Goal: Task Accomplishment & Management: Use online tool/utility

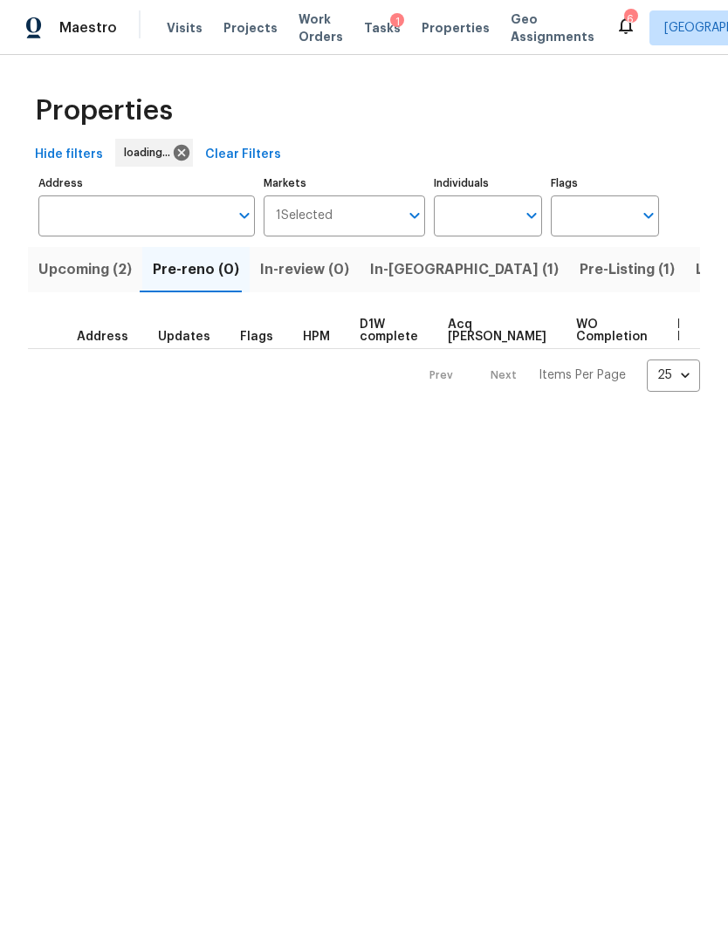
click at [388, 272] on span "In-[GEOGRAPHIC_DATA] (1)" at bounding box center [464, 270] width 189 height 24
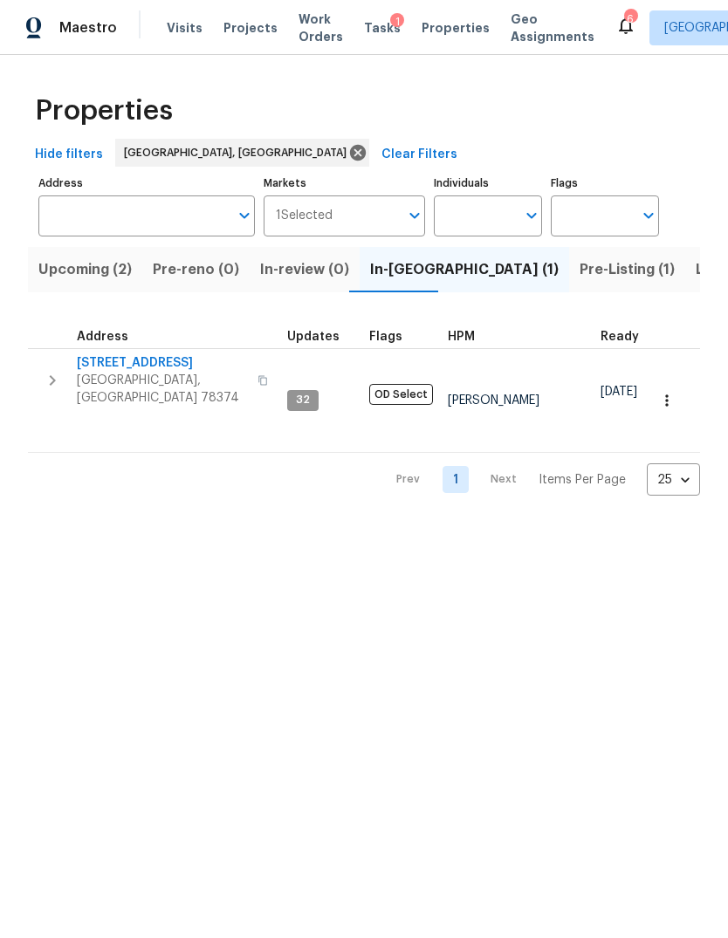
click at [580, 264] on span "Pre-Listing (1)" at bounding box center [627, 270] width 95 height 24
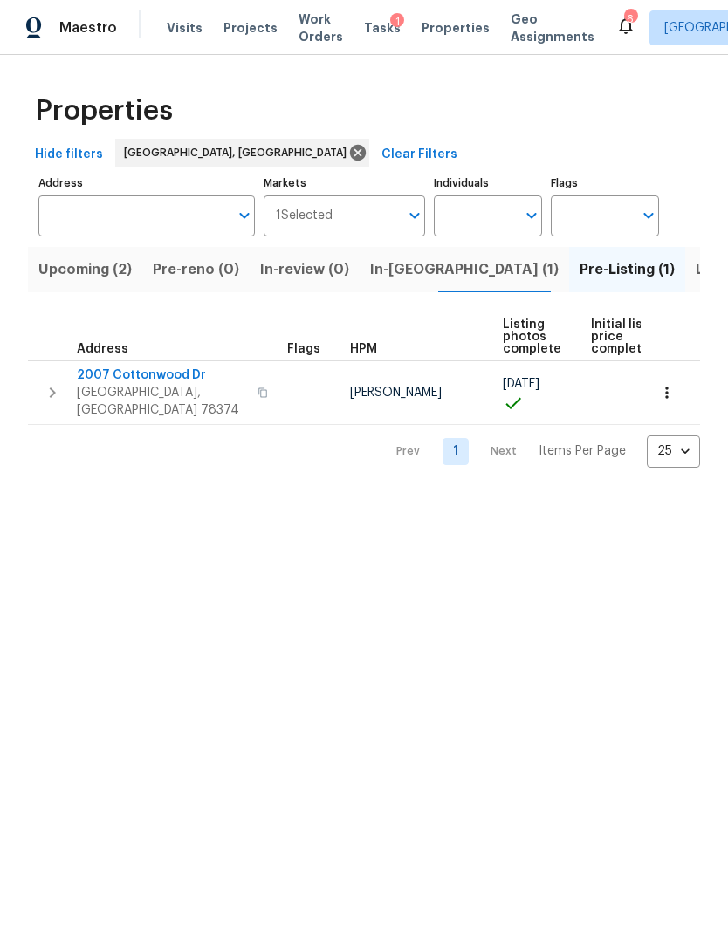
click at [106, 384] on span "2007 Cottonwood Dr" at bounding box center [162, 375] width 170 height 17
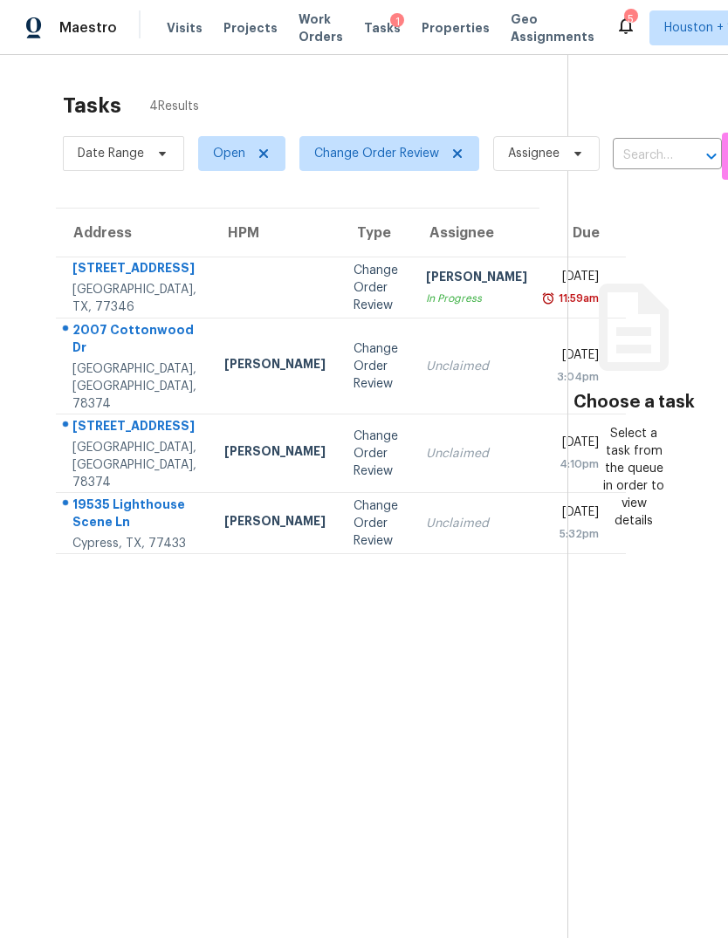
click at [106, 361] on div "2007 Cottonwood Dr" at bounding box center [134, 340] width 124 height 39
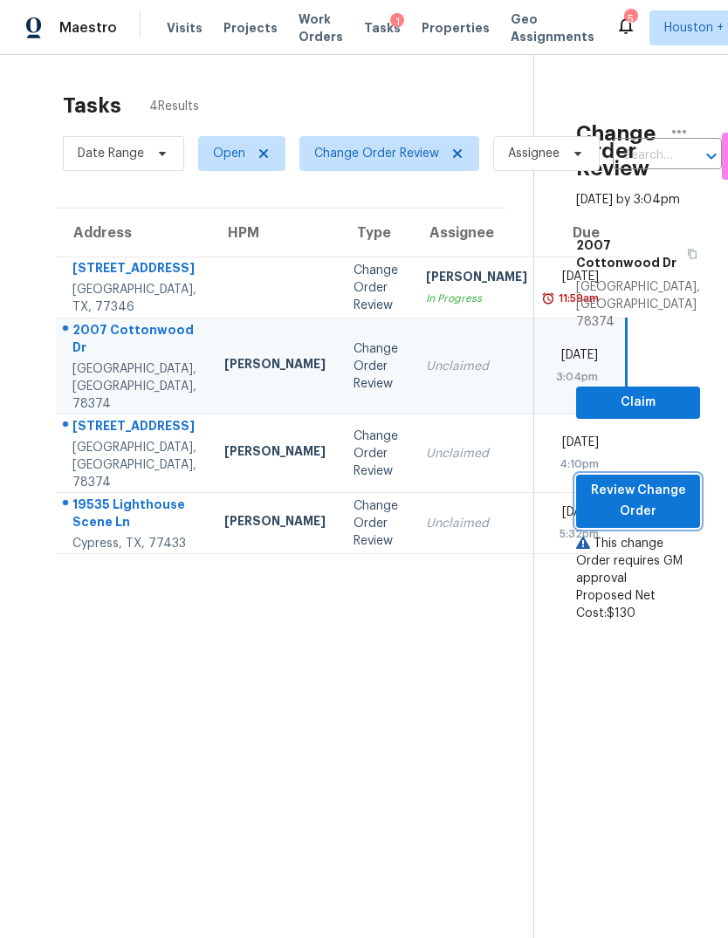
click at [638, 480] on span "Review Change Order" at bounding box center [638, 501] width 96 height 43
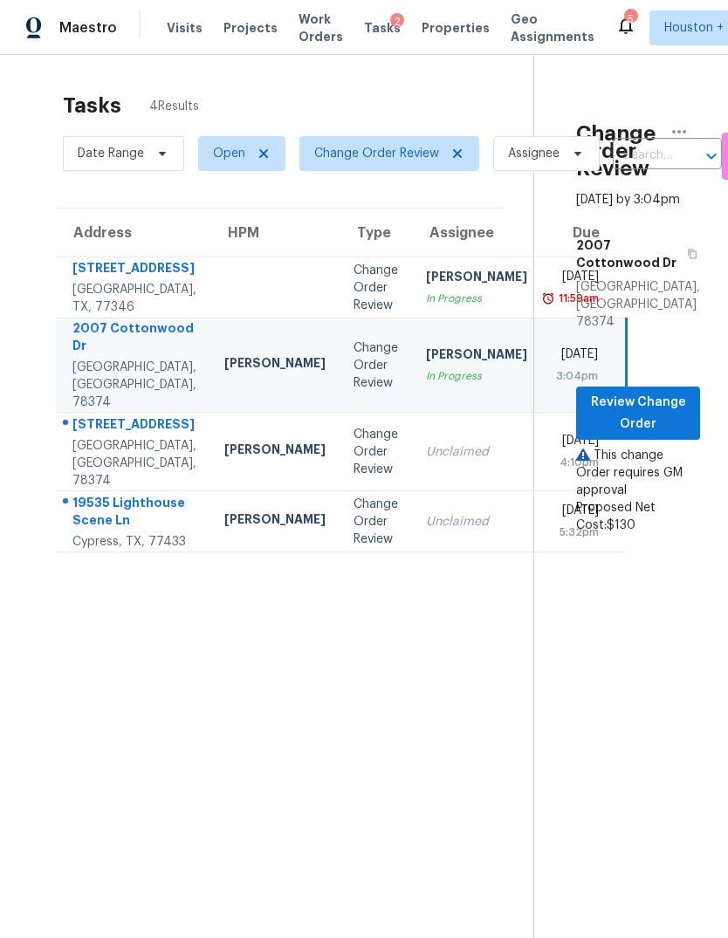
click at [151, 491] on td "215 Pecos Dr Portland, TX, 78374" at bounding box center [133, 452] width 155 height 79
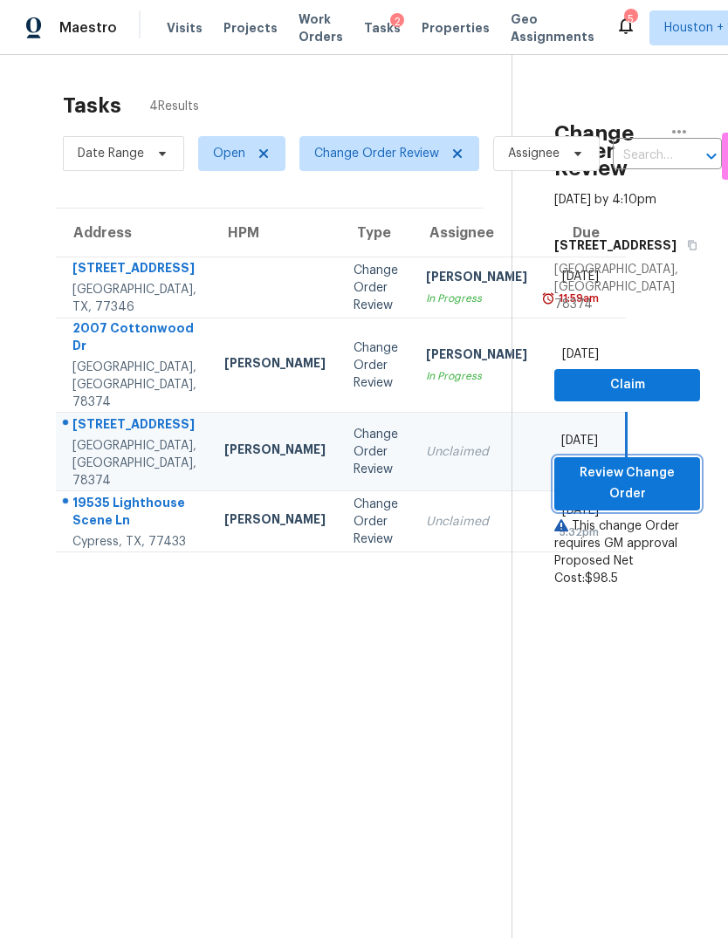
click at [628, 465] on span "Review Change Order" at bounding box center [627, 484] width 118 height 43
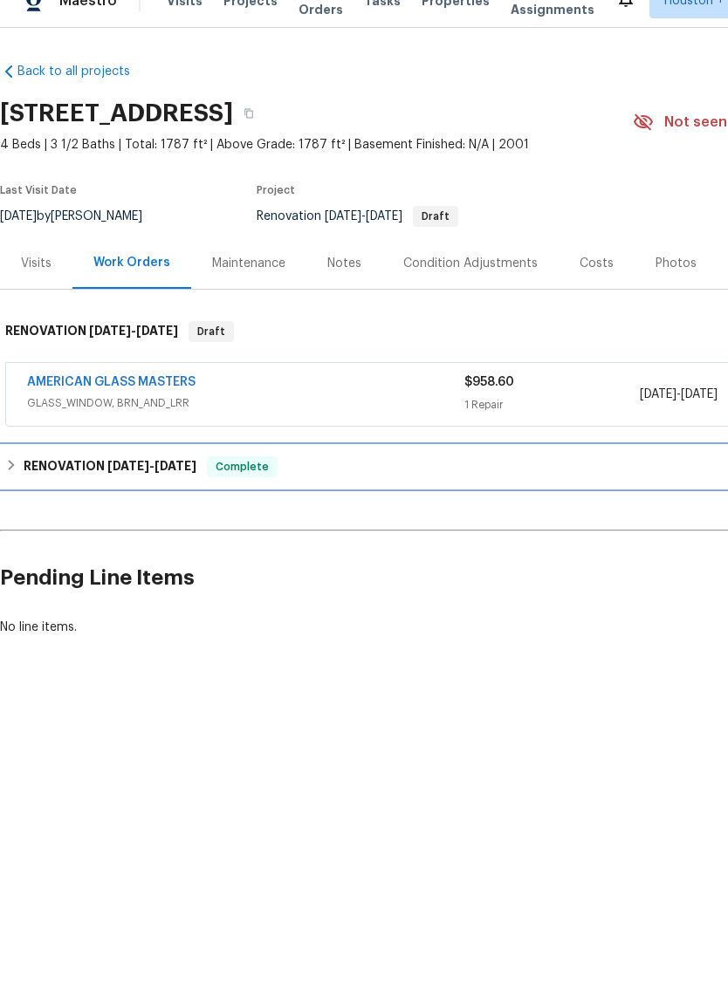
click at [124, 487] on span "8/28/25" at bounding box center [128, 493] width 42 height 12
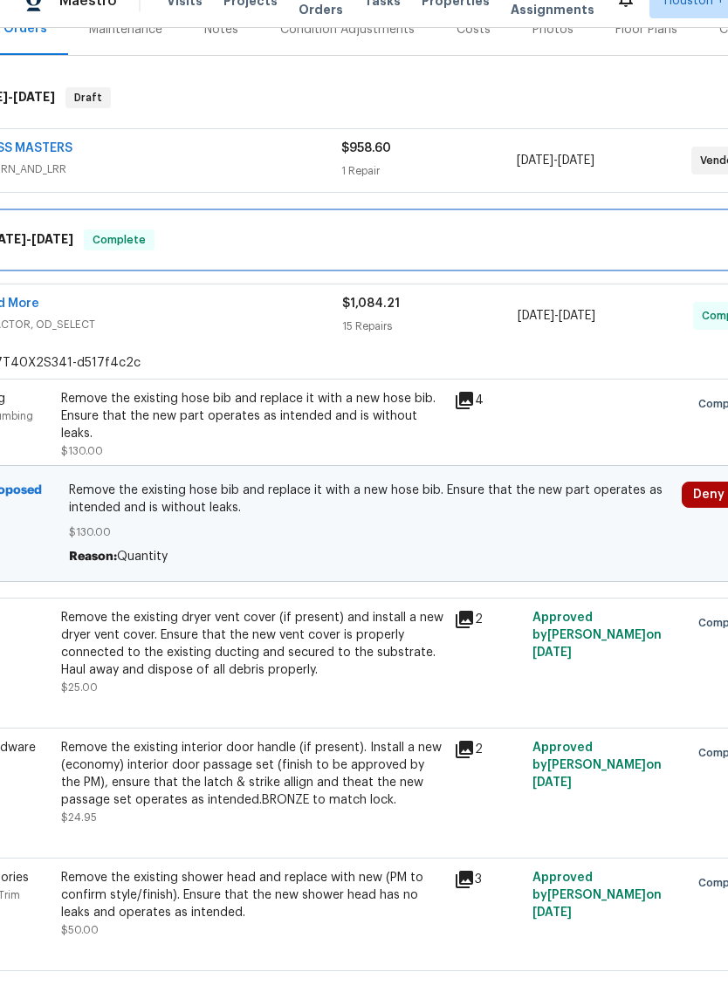
scroll to position [237, 66]
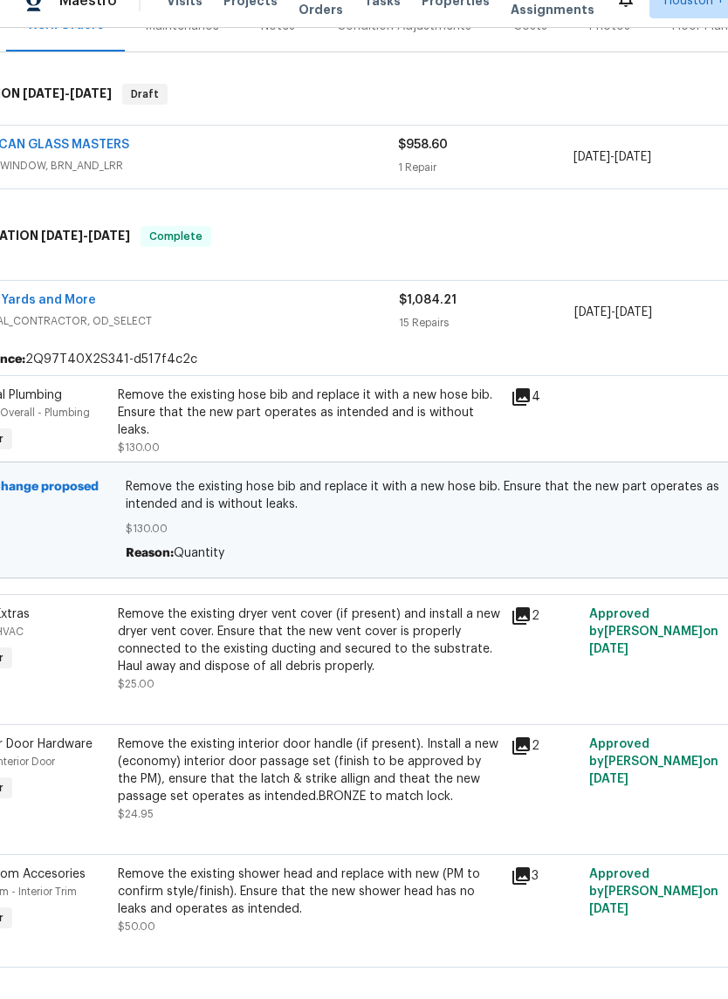
click at [164, 414] on div "Remove the existing hose bib and replace it with a new hose bib. Ensure that th…" at bounding box center [309, 440] width 382 height 52
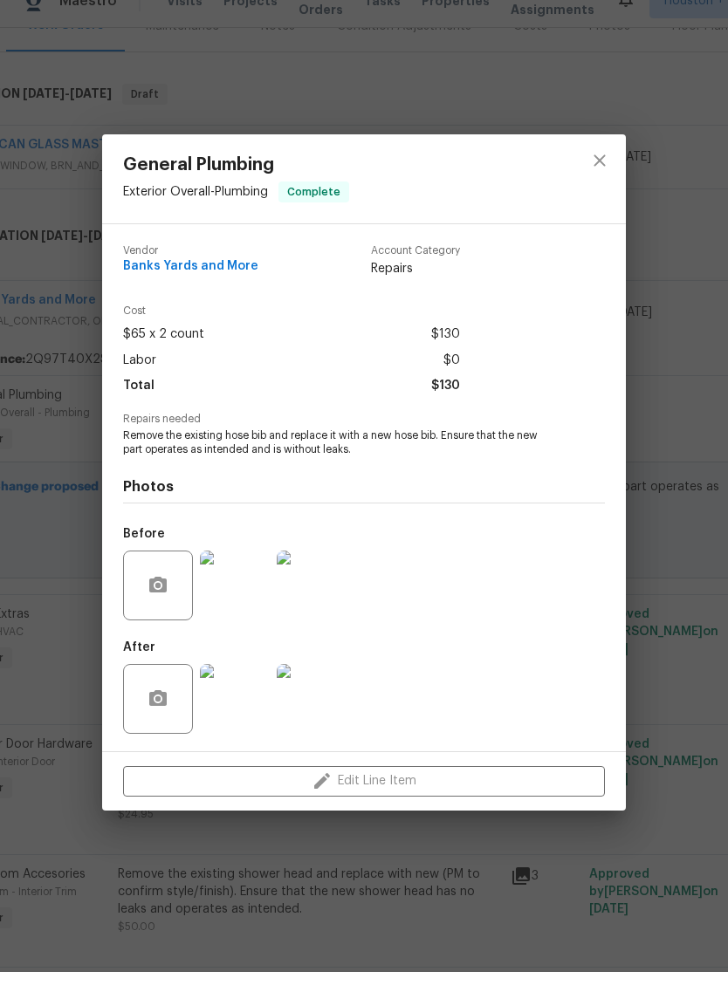
click at [244, 588] on img at bounding box center [235, 613] width 70 height 70
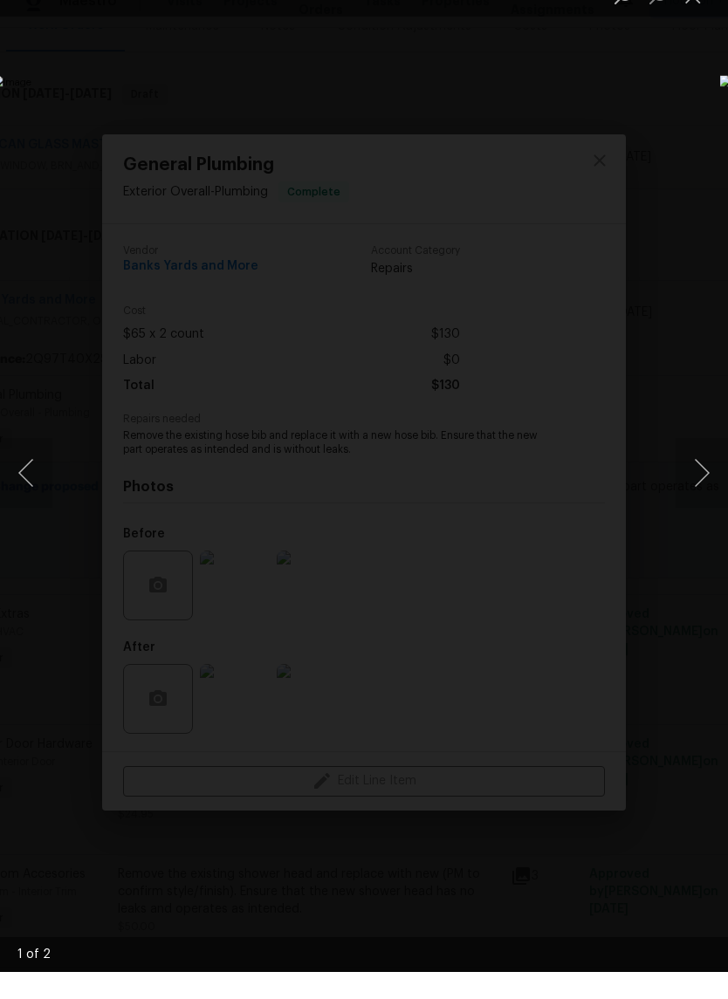
click at [697, 483] on button "Next image" at bounding box center [702, 500] width 52 height 70
click at [571, 780] on img "Lightbox" at bounding box center [281, 499] width 579 height 794
click at [571, 102] on img "Lightbox" at bounding box center [281, 499] width 579 height 794
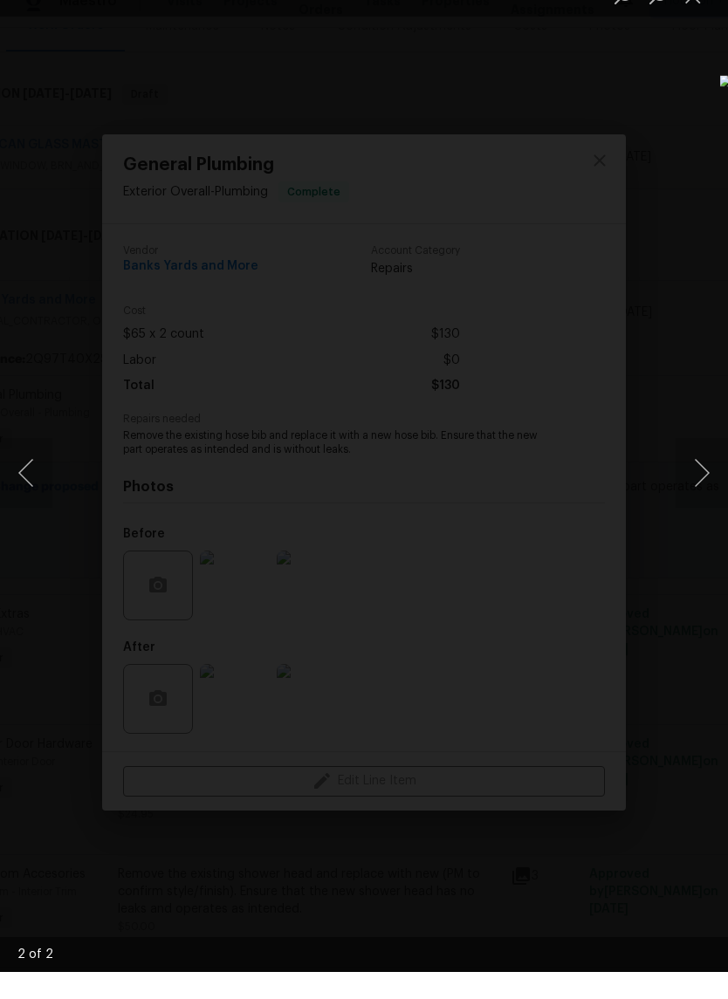
click at [693, 8] on button "Close lightbox" at bounding box center [693, 22] width 35 height 31
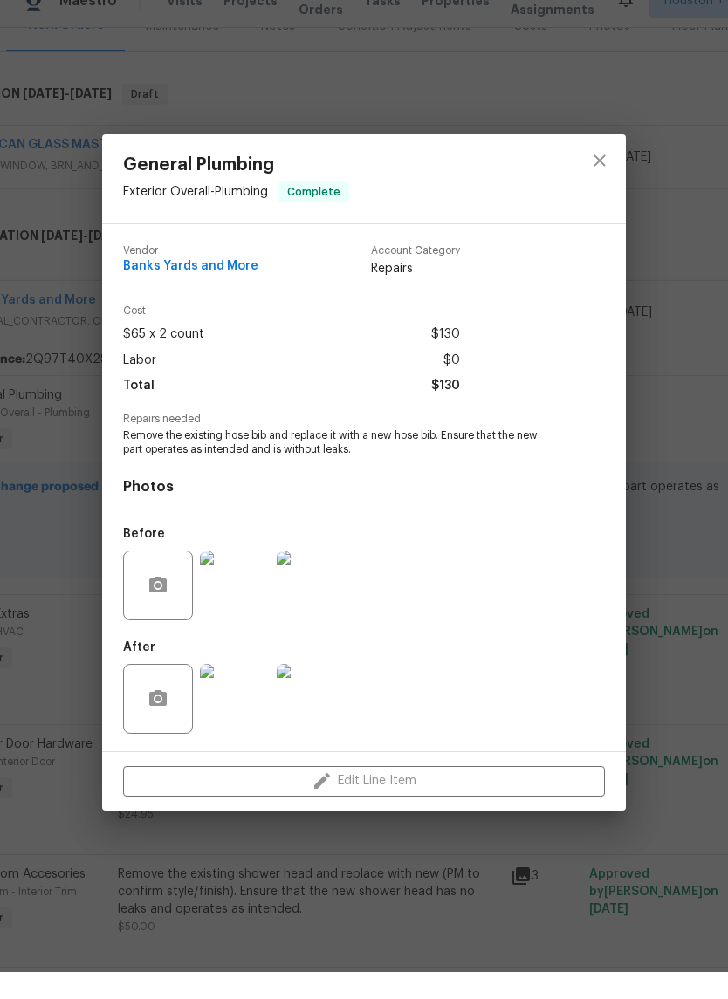
click at [669, 161] on div "General Plumbing Exterior Overall - Plumbing Complete Vendor Banks Yards and Mo…" at bounding box center [364, 499] width 728 height 999
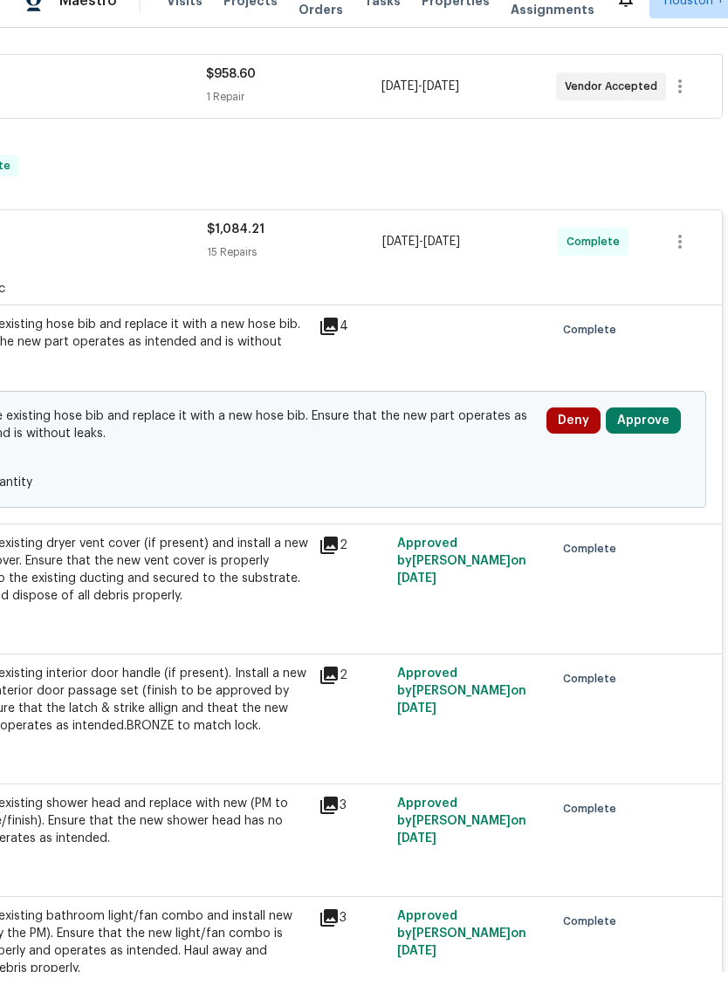
click at [646, 435] on button "Approve" at bounding box center [643, 448] width 75 height 26
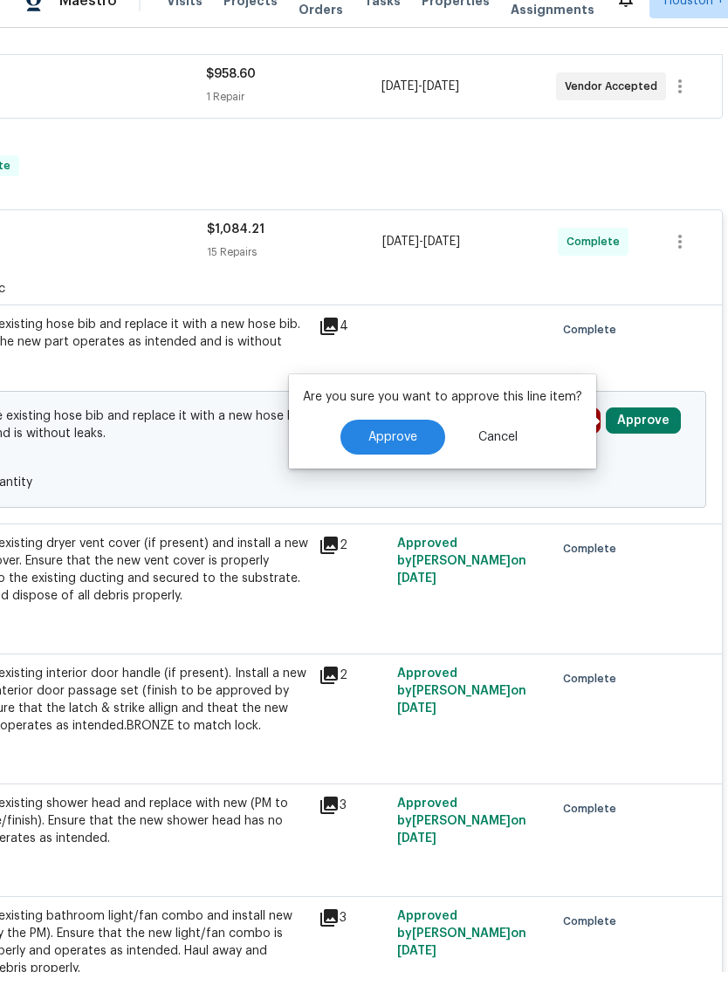
click at [417, 447] on button "Approve" at bounding box center [392, 464] width 105 height 35
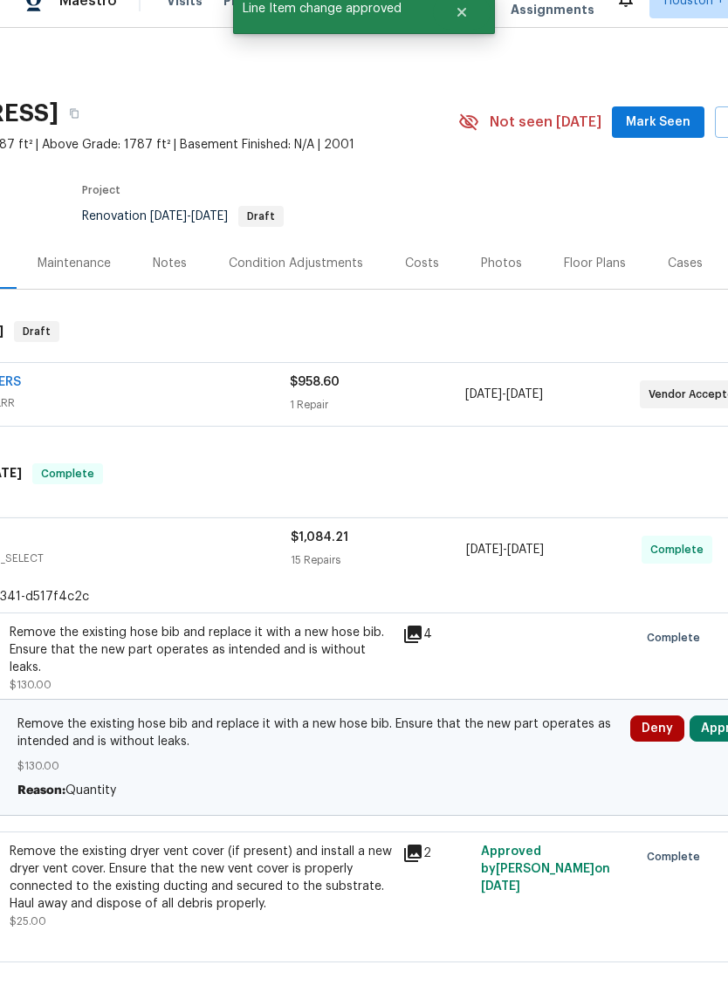
scroll to position [-95, 155]
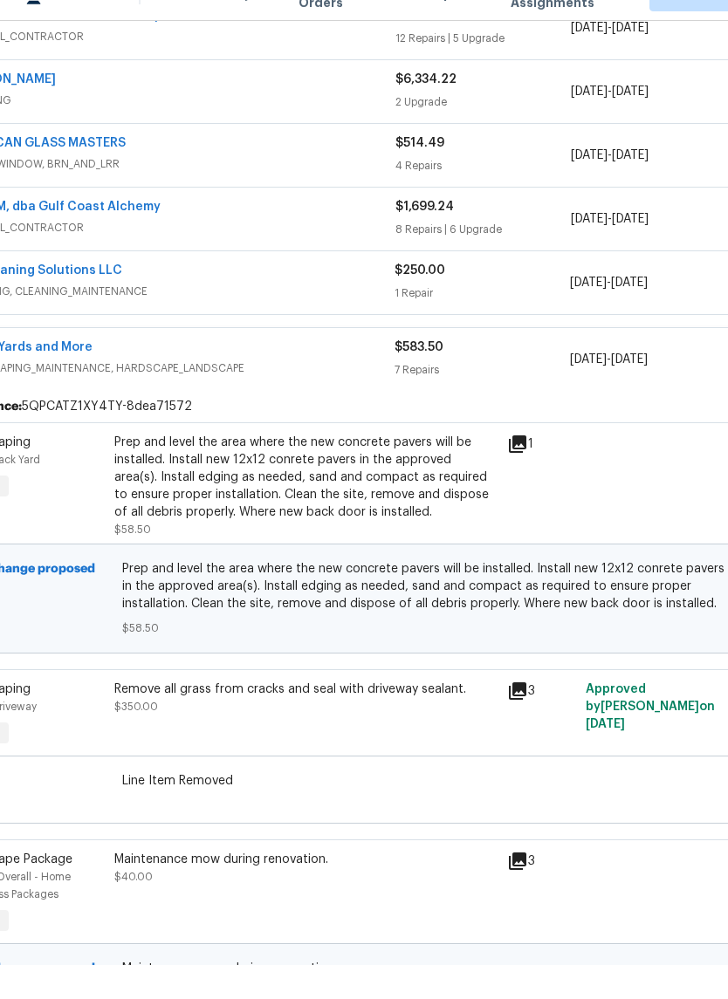
scroll to position [489, 119]
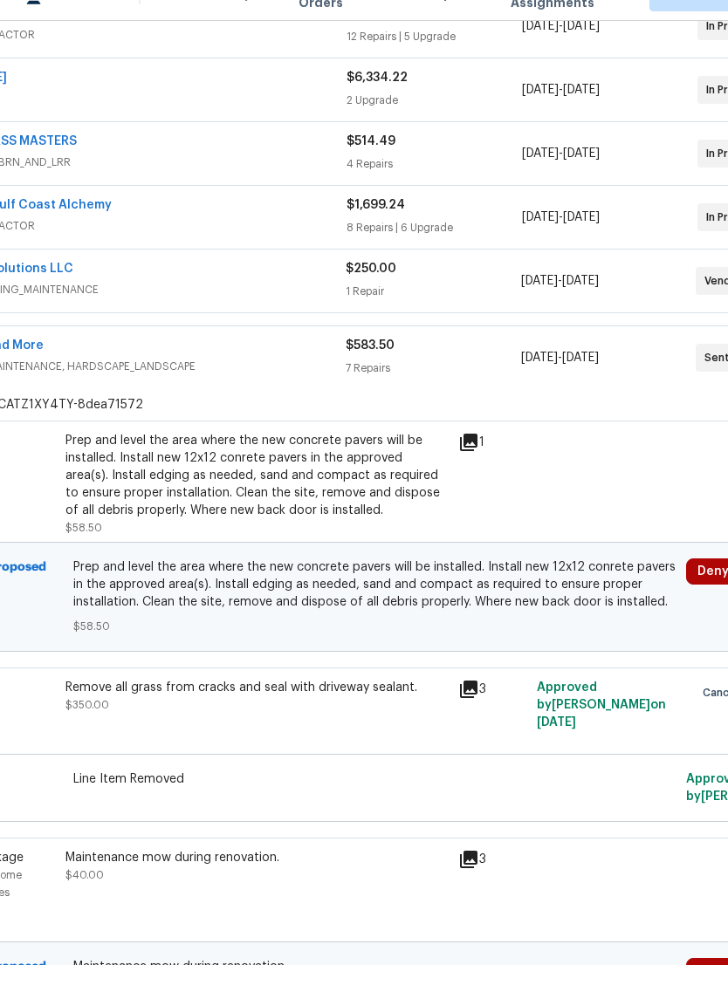
click at [113, 478] on div "Prep and level the area where the new concrete pavers will be installed. Instal…" at bounding box center [256, 509] width 382 height 87
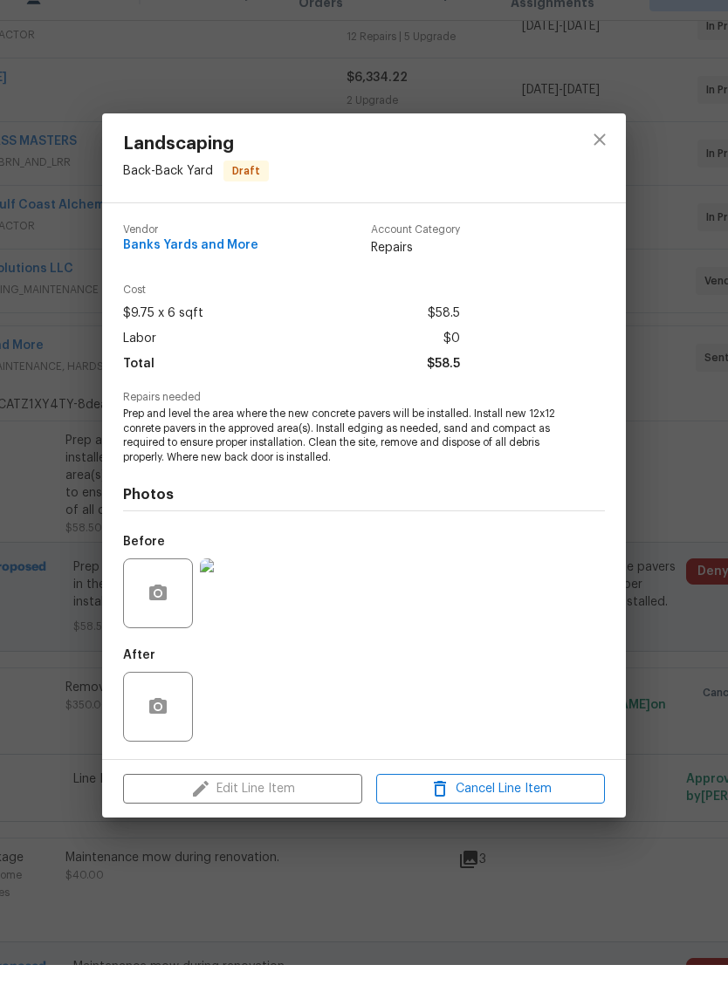
click at [225, 596] on img at bounding box center [235, 628] width 70 height 70
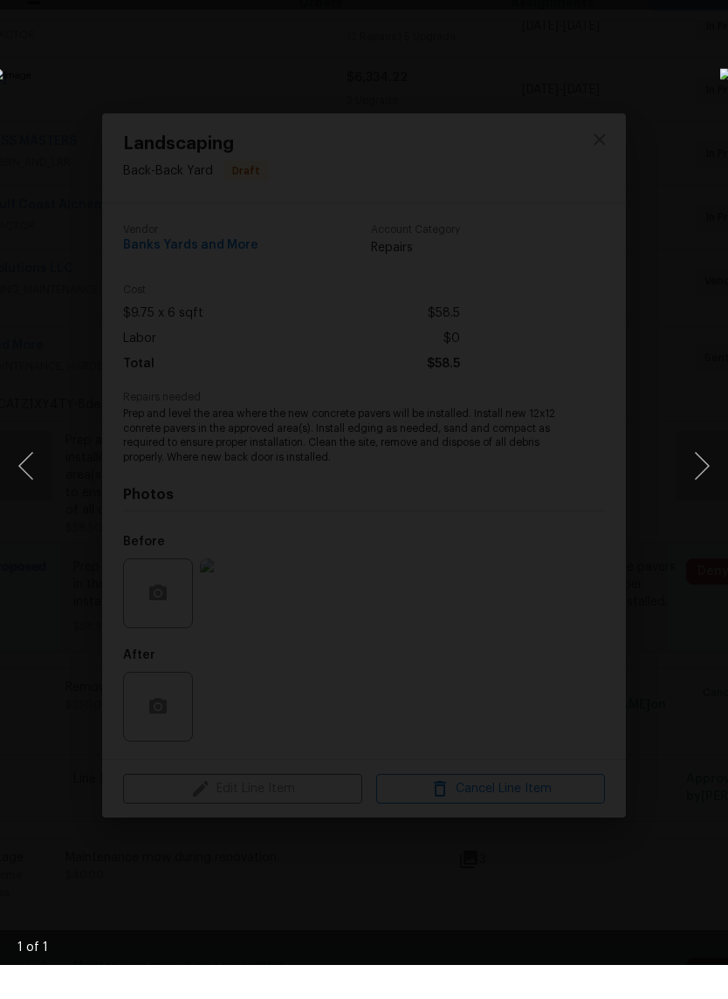
click at [707, 465] on button "Next image" at bounding box center [702, 500] width 52 height 70
click at [37, 482] on button "Previous image" at bounding box center [26, 500] width 52 height 70
click at [571, 102] on img "Lightbox" at bounding box center [281, 499] width 579 height 794
click at [571, 677] on img "Lightbox" at bounding box center [281, 499] width 579 height 794
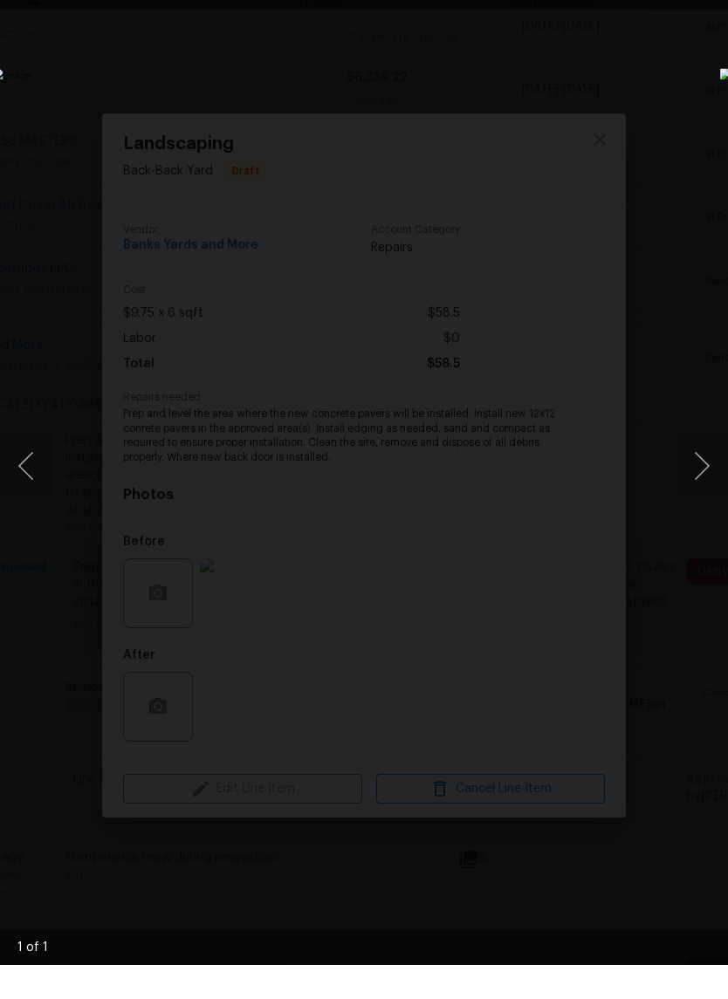
click at [213, 896] on img "Lightbox" at bounding box center [281, 499] width 579 height 794
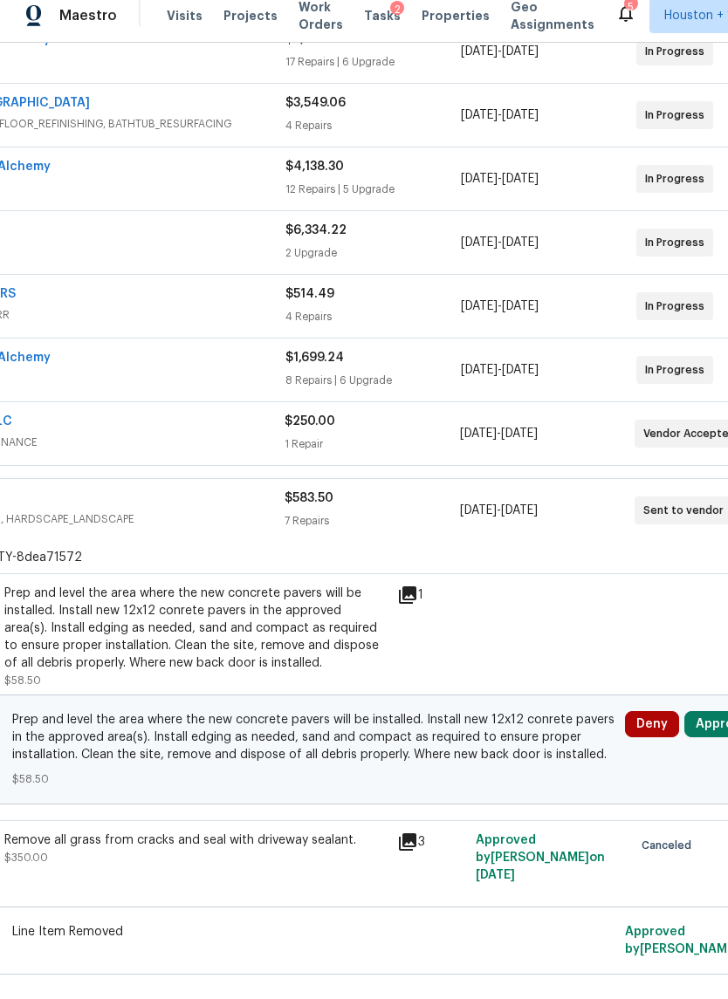
scroll to position [434, 183]
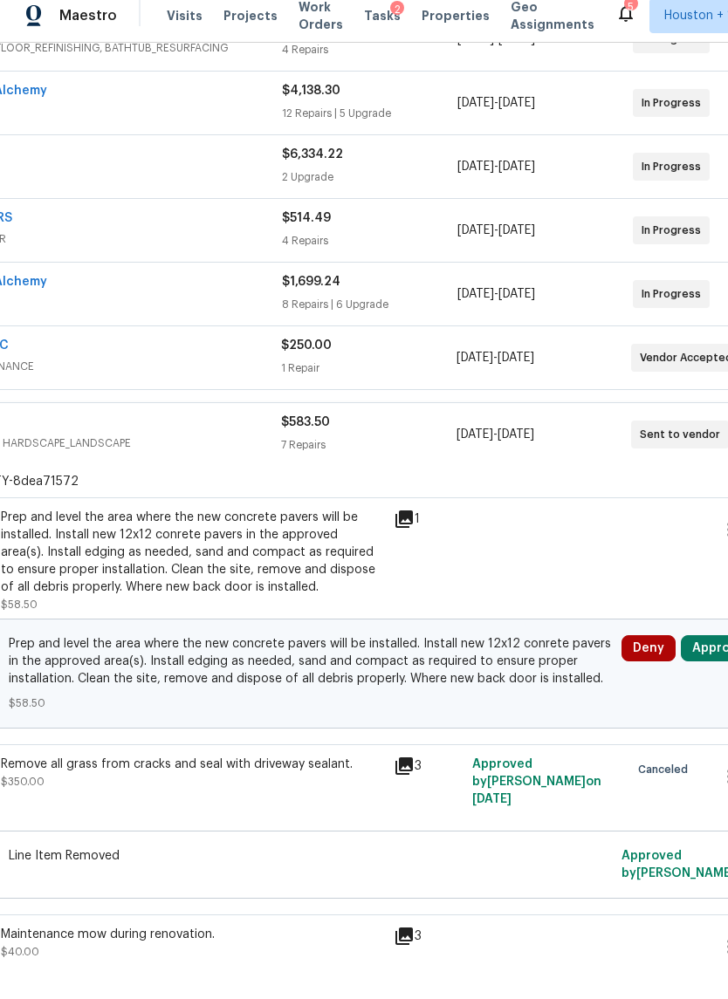
click at [702, 649] on button "Approve" at bounding box center [718, 661] width 75 height 26
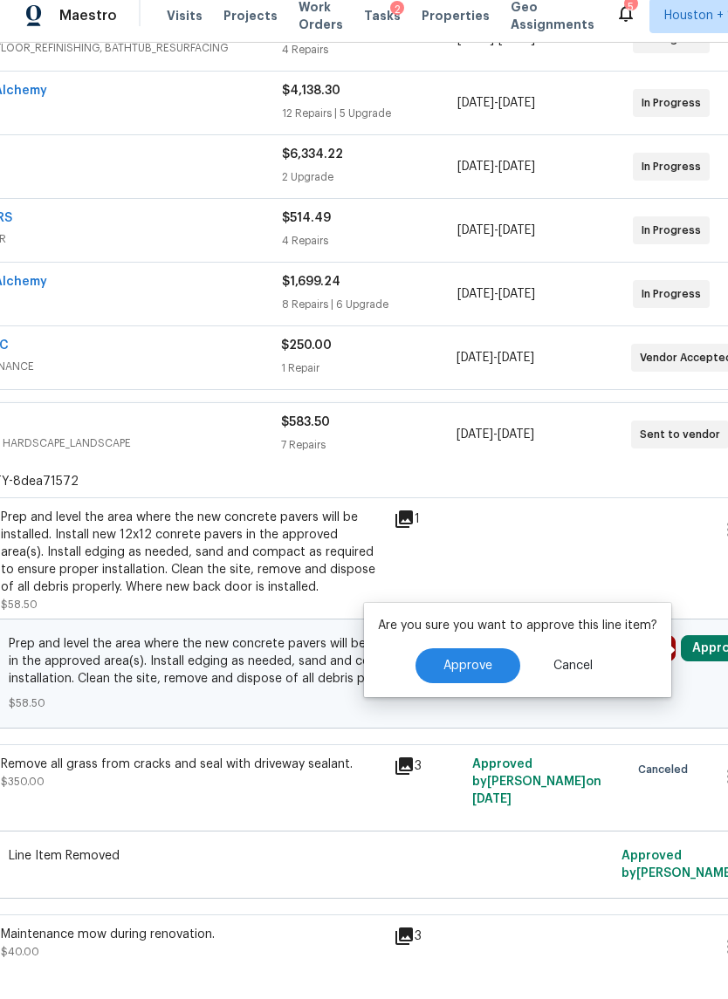
click at [576, 672] on span "Cancel" at bounding box center [572, 678] width 39 height 13
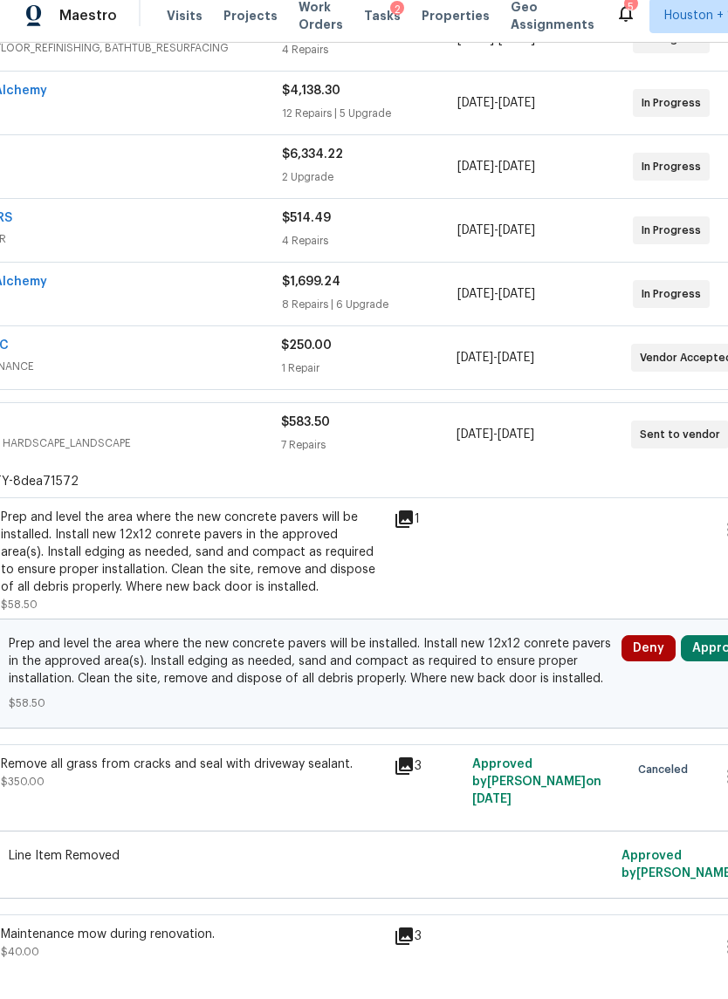
scroll to position [477, 121]
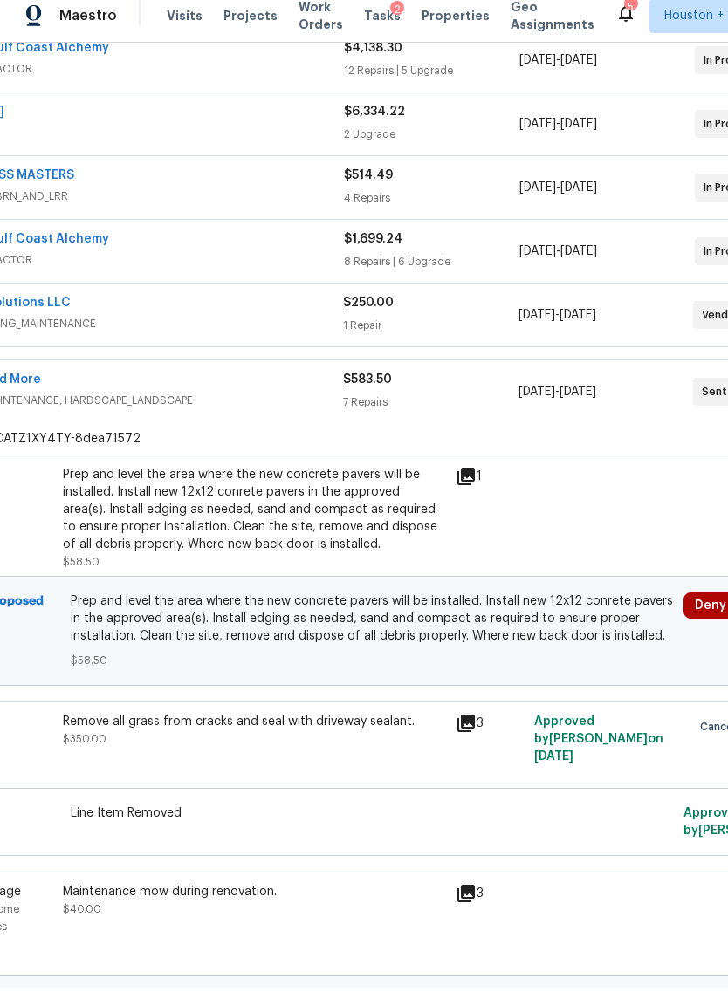
click at [92, 505] on div "Prep and level the area where the new concrete pavers will be installed. Instal…" at bounding box center [254, 521] width 382 height 87
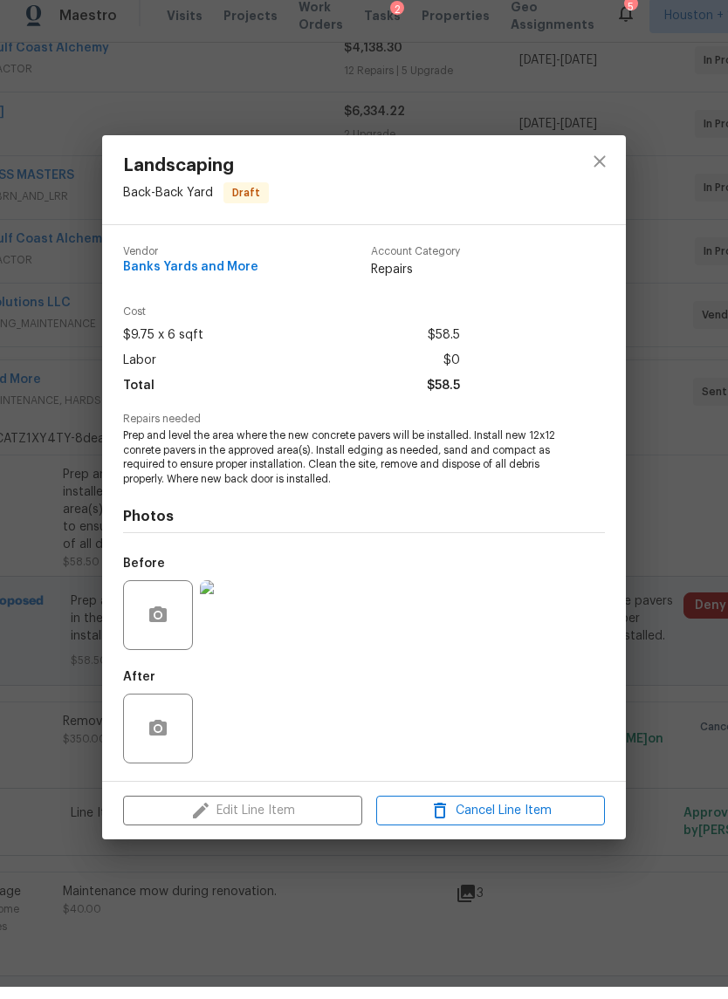
click at [246, 601] on img at bounding box center [235, 628] width 70 height 70
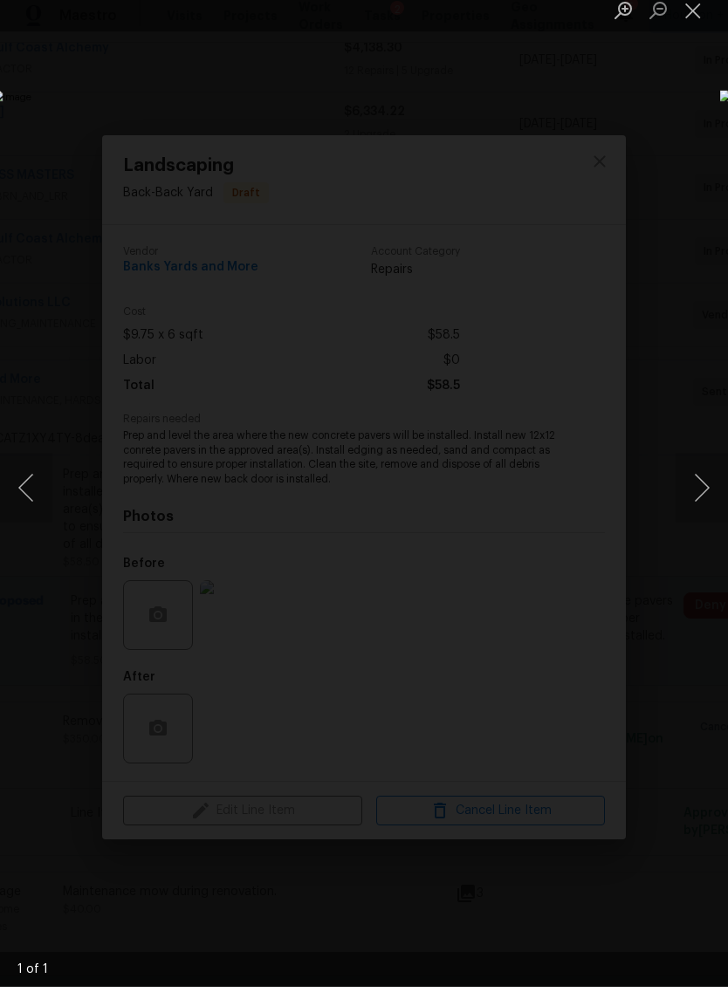
click at [693, 17] on button "Close lightbox" at bounding box center [693, 22] width 35 height 31
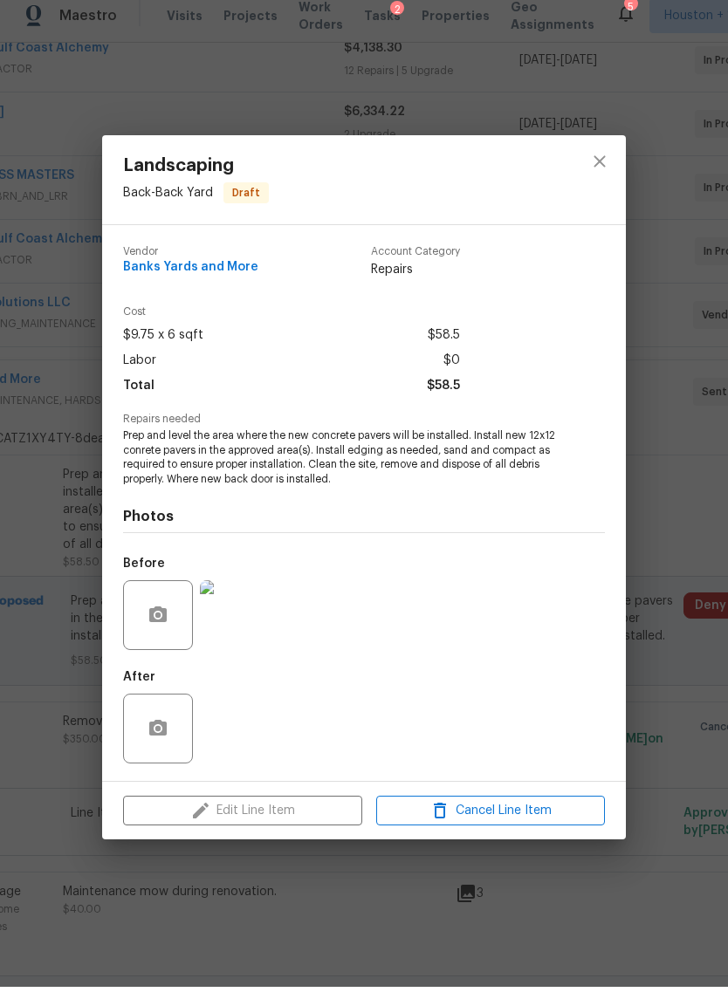
click at [701, 554] on div "Landscaping Back - Back Yard Draft Vendor Banks Yards and More Account Category…" at bounding box center [364, 499] width 728 height 999
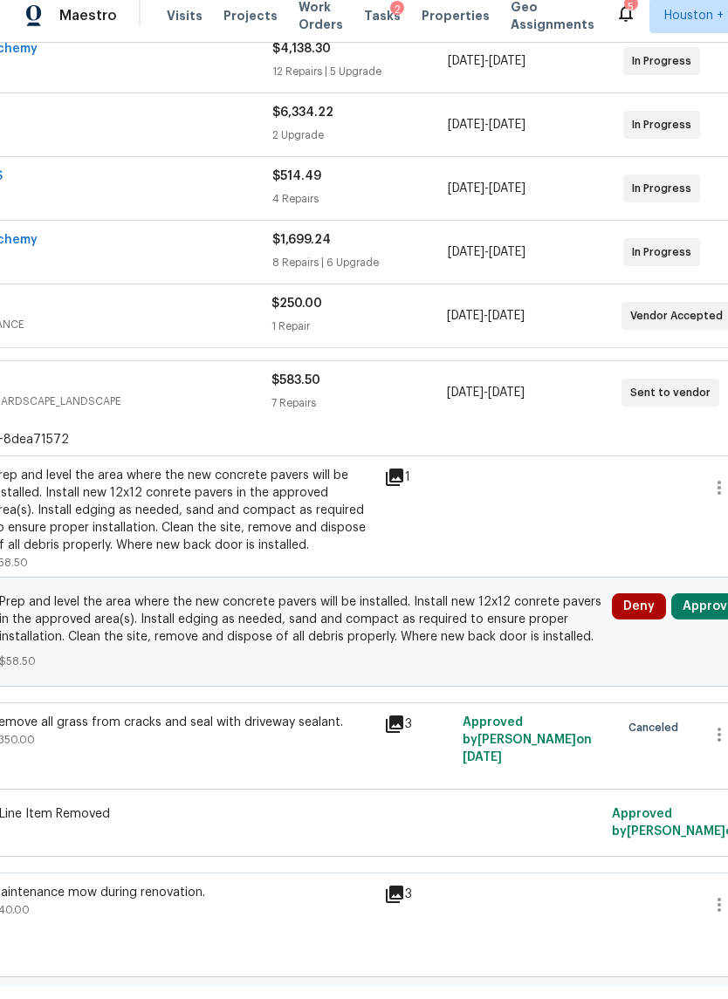
scroll to position [476, 202]
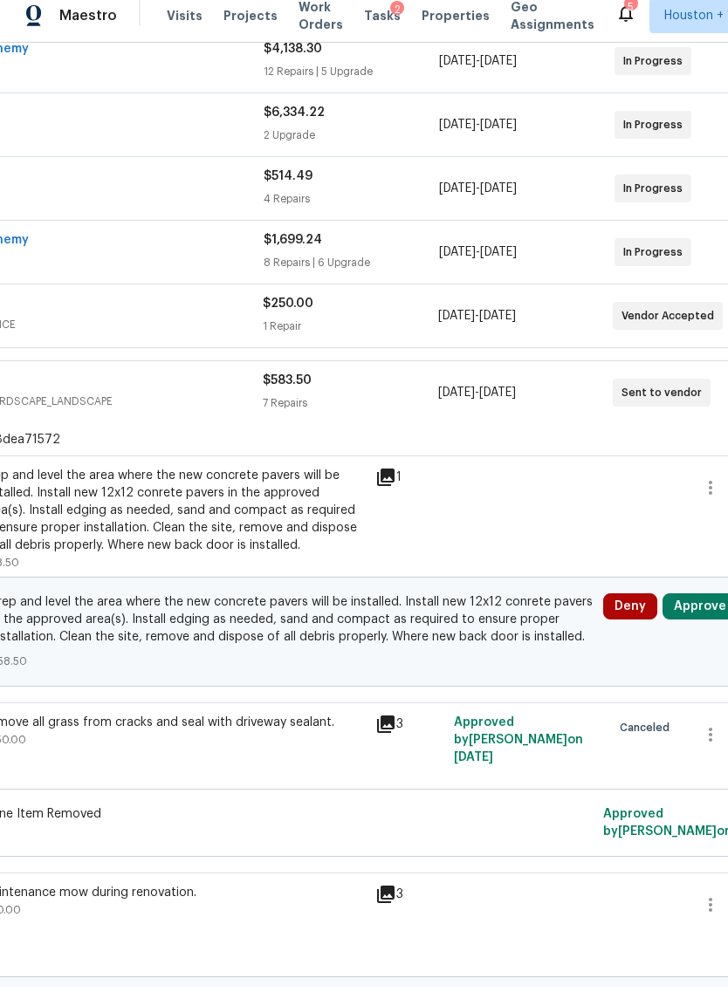
click at [704, 608] on button "Approve" at bounding box center [700, 619] width 75 height 26
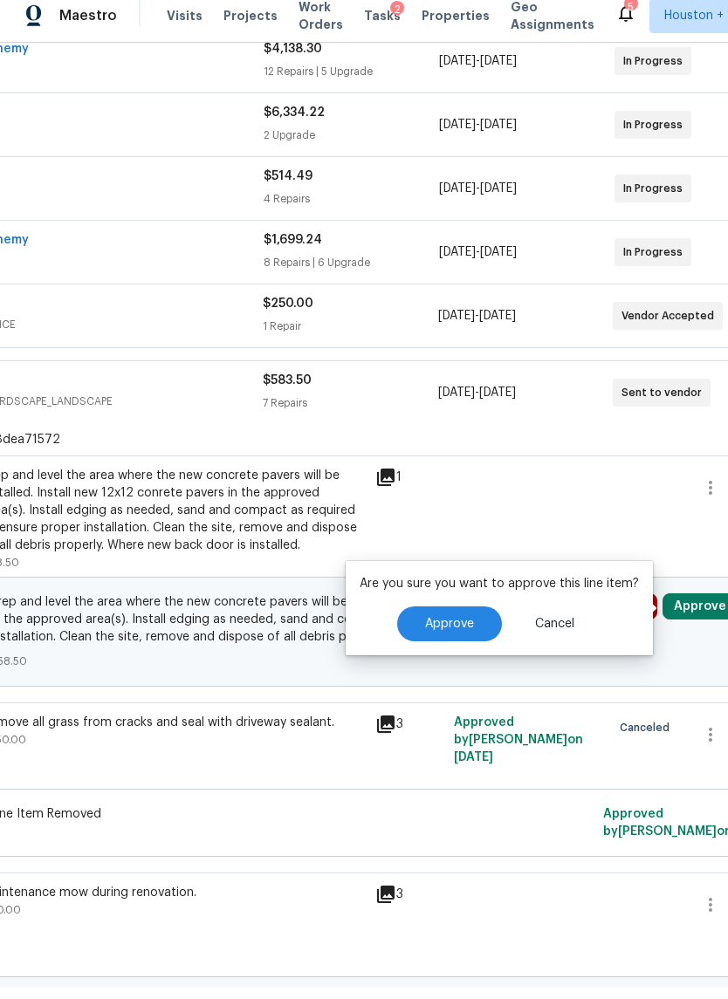
click at [449, 630] on span "Approve" at bounding box center [449, 636] width 49 height 13
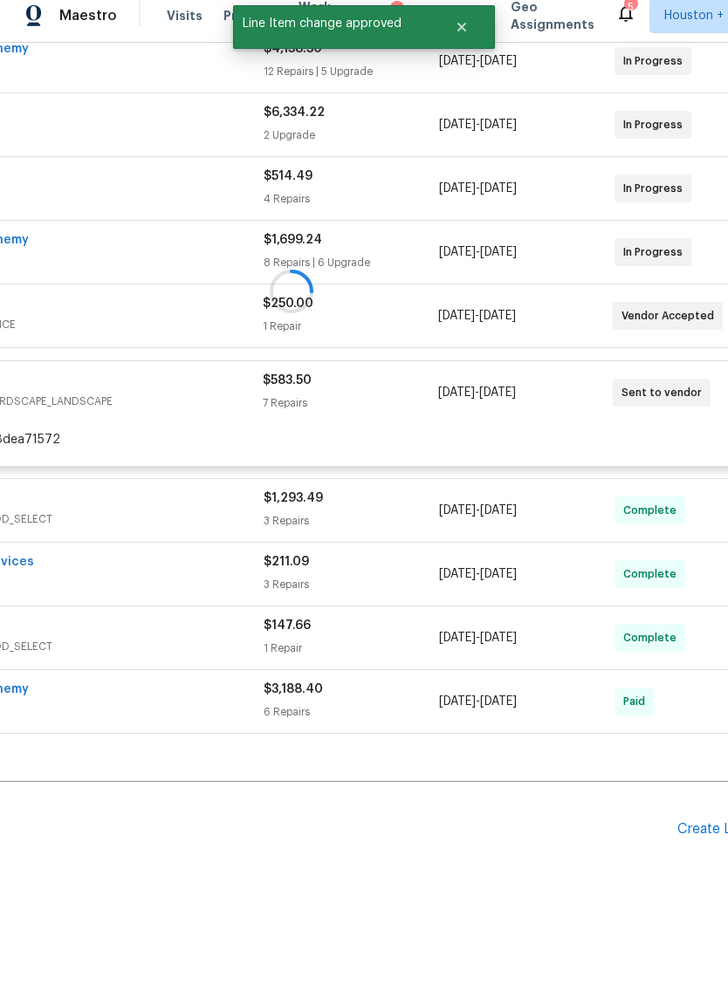
scroll to position [452, 202]
